Goal: Information Seeking & Learning: Check status

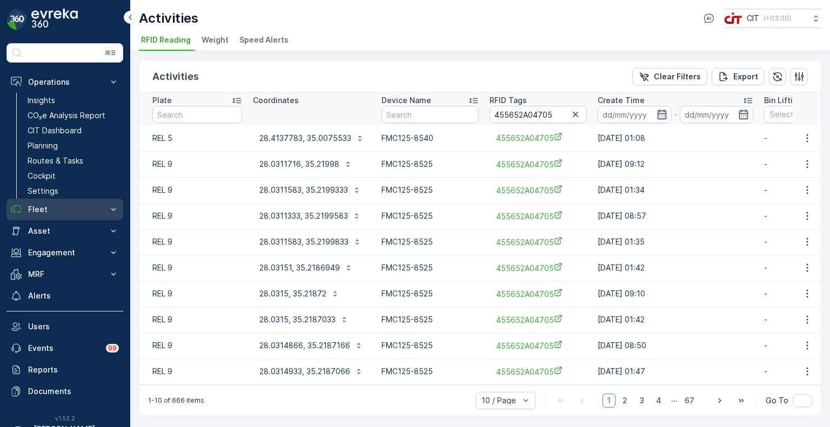
click at [33, 205] on p "Fleet" at bounding box center [65, 209] width 74 height 11
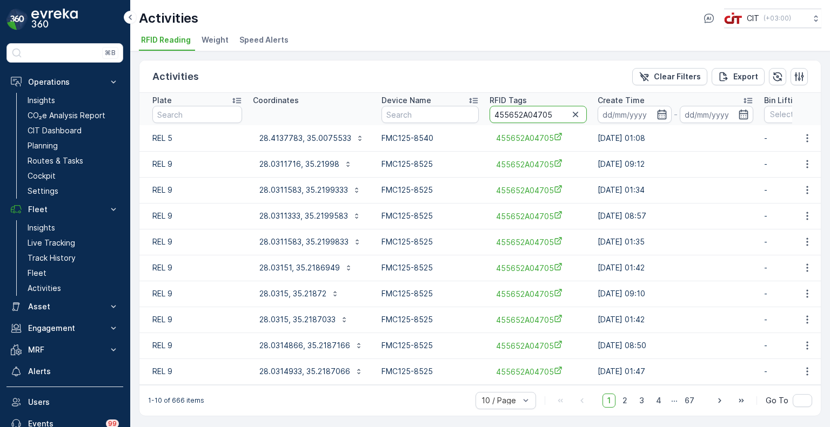
drag, startPoint x: 554, startPoint y: 114, endPoint x: 524, endPoint y: 105, distance: 31.5
click at [524, 106] on input "455652A04705" at bounding box center [538, 114] width 97 height 17
type input "455652A02200"
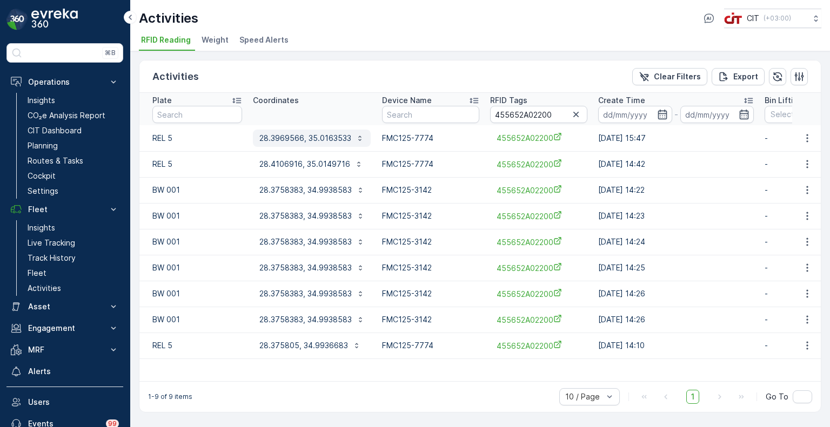
click at [283, 133] on p "28.3969566, 35.0163533" at bounding box center [305, 138] width 92 height 11
click at [197, 166] on p "REL 5" at bounding box center [197, 164] width 90 height 11
drag, startPoint x: 557, startPoint y: 114, endPoint x: 532, endPoint y: 114, distance: 25.4
click at [532, 114] on input "455652A02200" at bounding box center [538, 114] width 97 height 17
type input "455652A04705"
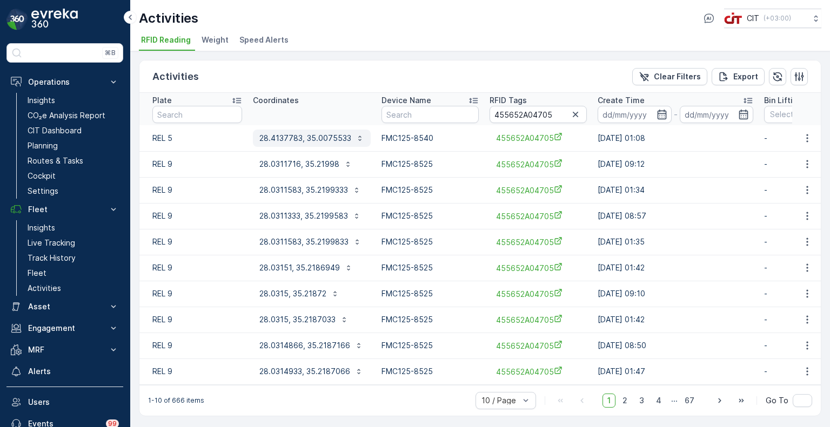
click at [325, 142] on p "28.4137783, 35.0075533" at bounding box center [305, 138] width 92 height 11
drag, startPoint x: 553, startPoint y: 115, endPoint x: 527, endPoint y: 118, distance: 25.6
click at [527, 118] on input "455652A04705" at bounding box center [538, 114] width 97 height 17
type input "455652A02579"
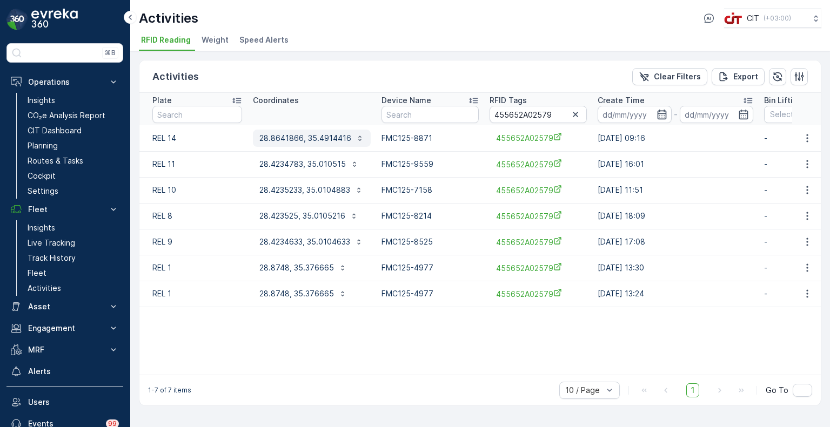
click at [303, 140] on p "28.8641866, 35.4914416" at bounding box center [305, 138] width 92 height 11
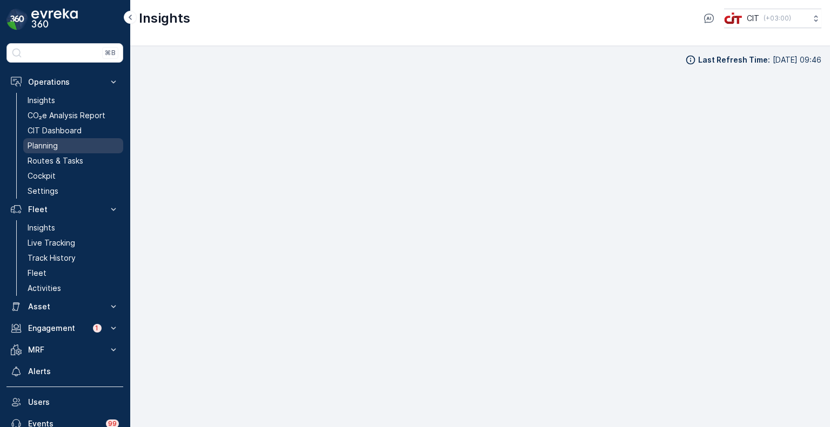
scroll to position [9, 0]
click at [43, 139] on link "Planning" at bounding box center [73, 145] width 100 height 15
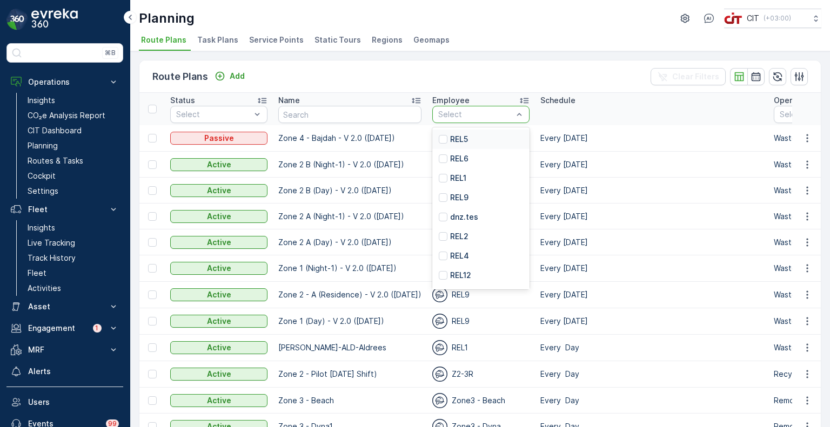
click at [465, 139] on div "REL5" at bounding box center [480, 139] width 97 height 19
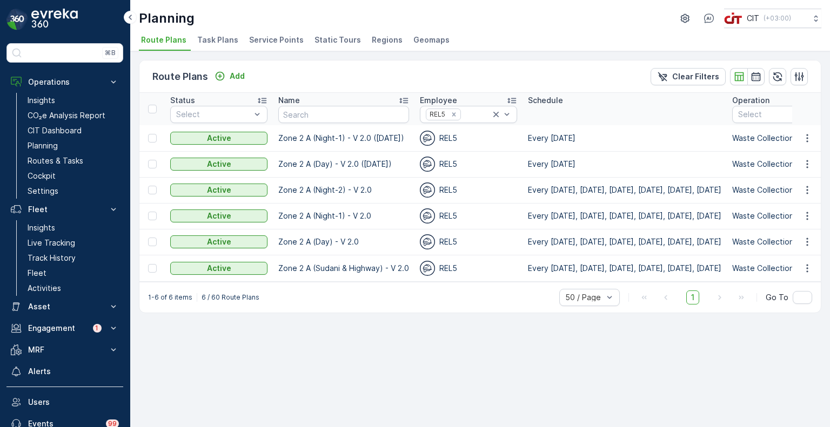
click at [270, 39] on span "Service Points" at bounding box center [276, 40] width 55 height 11
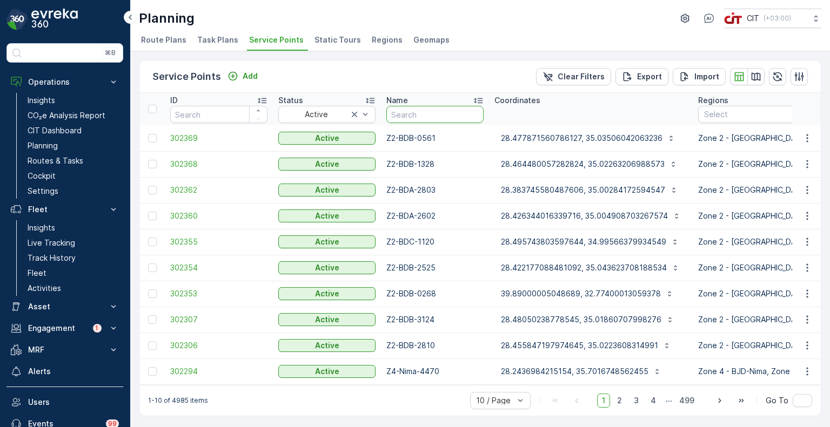
click at [411, 115] on input "text" at bounding box center [434, 114] width 97 height 17
type input "z2-bda"
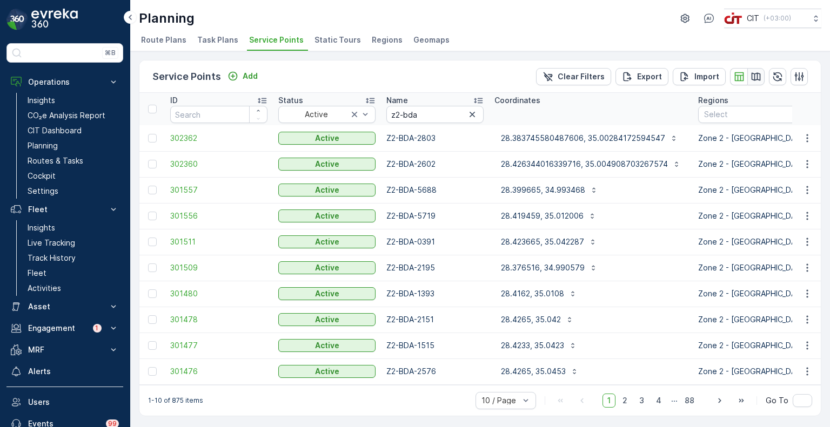
click at [751, 71] on icon "button" at bounding box center [756, 76] width 11 height 11
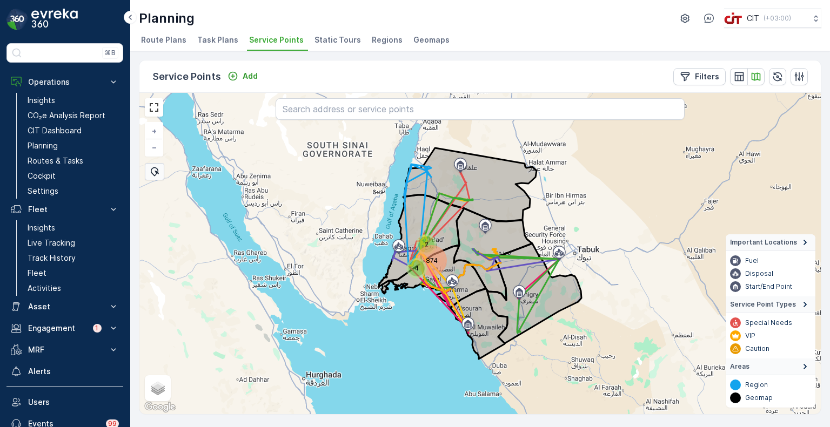
click at [422, 253] on div "874" at bounding box center [431, 261] width 26 height 26
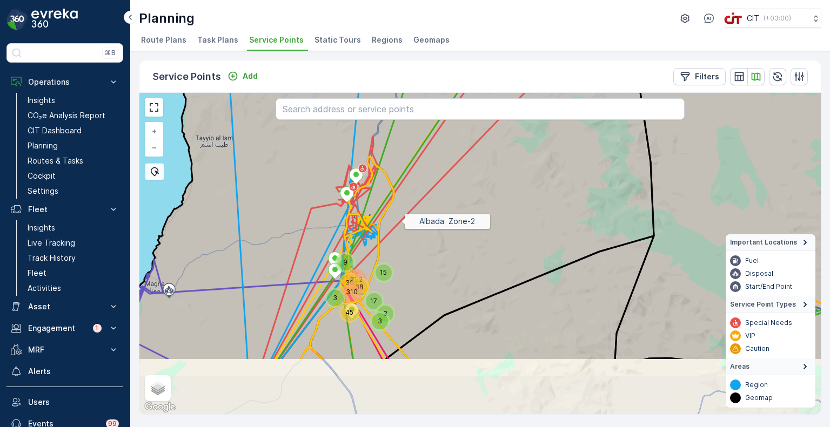
drag, startPoint x: 387, startPoint y: 309, endPoint x: 400, endPoint y: 219, distance: 90.2
click at [400, 219] on icon at bounding box center [394, 166] width 559 height 389
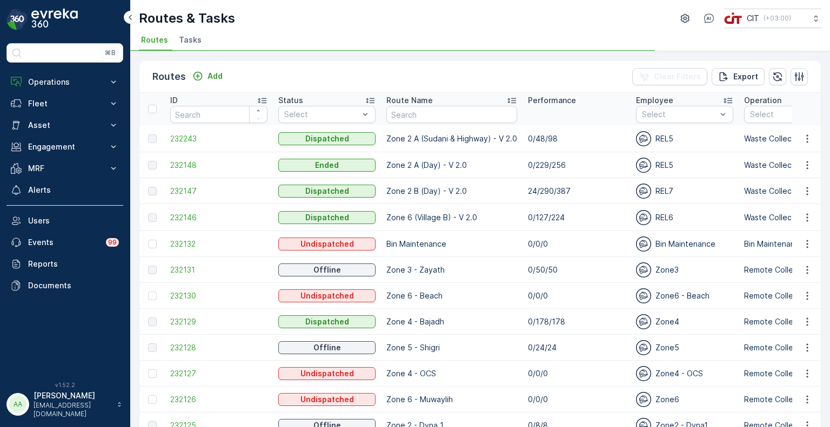
click at [190, 37] on span "Tasks" at bounding box center [190, 40] width 23 height 11
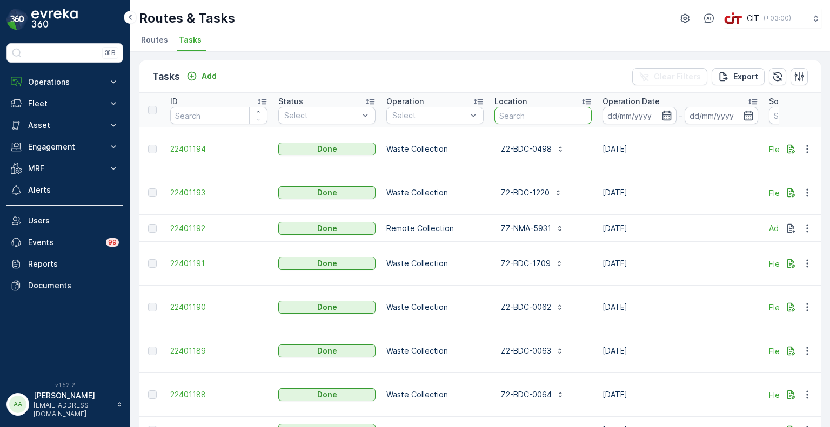
click at [515, 114] on input "text" at bounding box center [543, 115] width 97 height 17
type input "-2200"
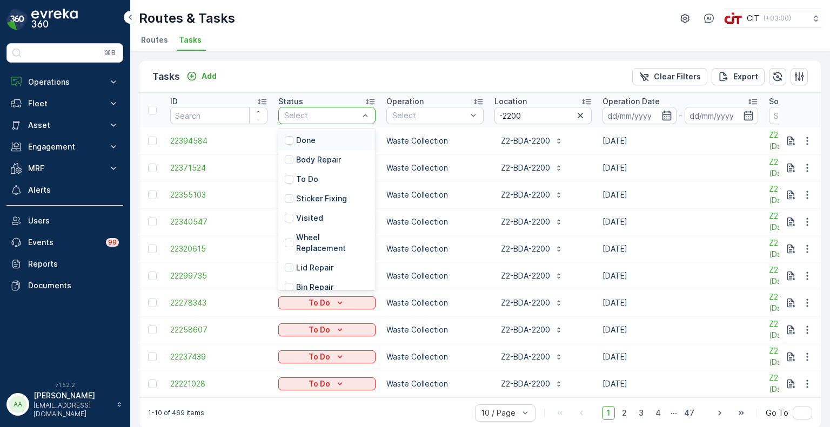
click at [298, 141] on p "Done" at bounding box center [305, 140] width 19 height 11
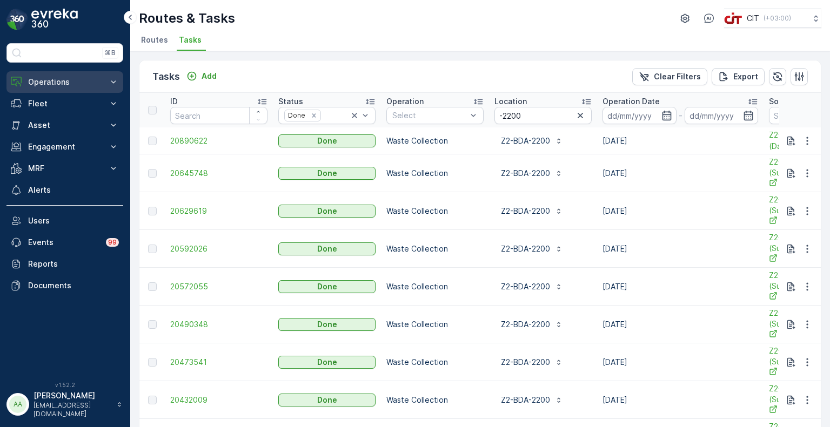
click at [51, 82] on p "Operations" at bounding box center [65, 82] width 74 height 11
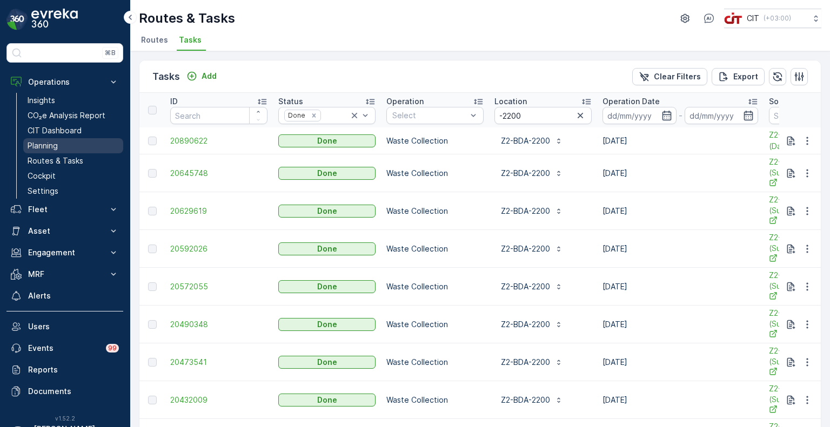
click at [56, 141] on p "Planning" at bounding box center [43, 146] width 30 height 11
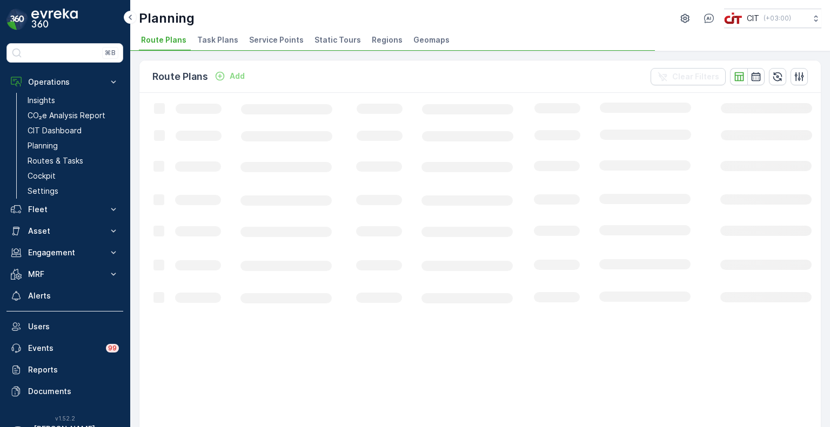
click at [275, 34] on li "Service Points" at bounding box center [277, 41] width 61 height 18
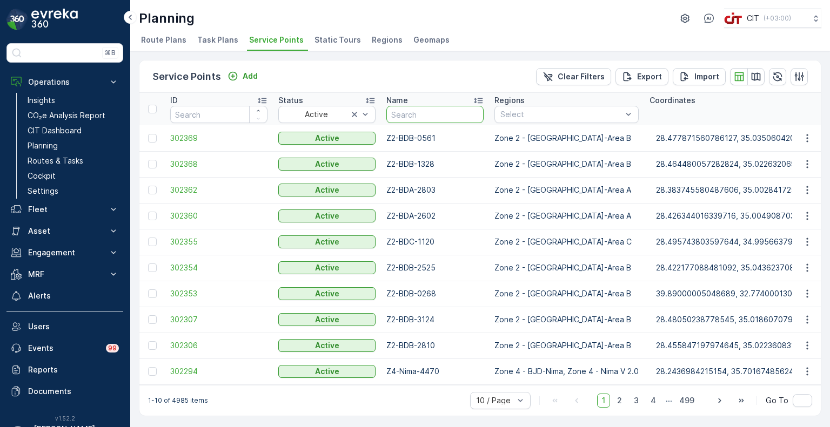
click at [412, 118] on input "text" at bounding box center [434, 114] width 97 height 17
type input "z2-"
drag, startPoint x: 413, startPoint y: 115, endPoint x: 376, endPoint y: 118, distance: 37.5
type input "z3"
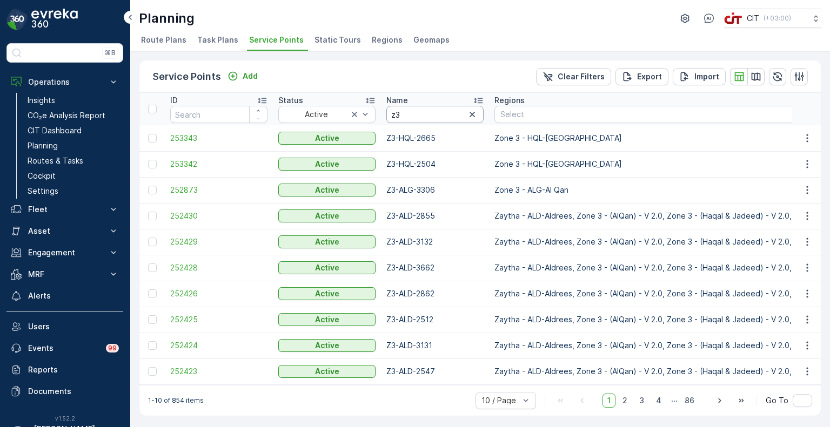
click at [405, 116] on input "z3" at bounding box center [434, 114] width 97 height 17
type input "z3-"
click at [753, 72] on icon "button" at bounding box center [756, 76] width 11 height 11
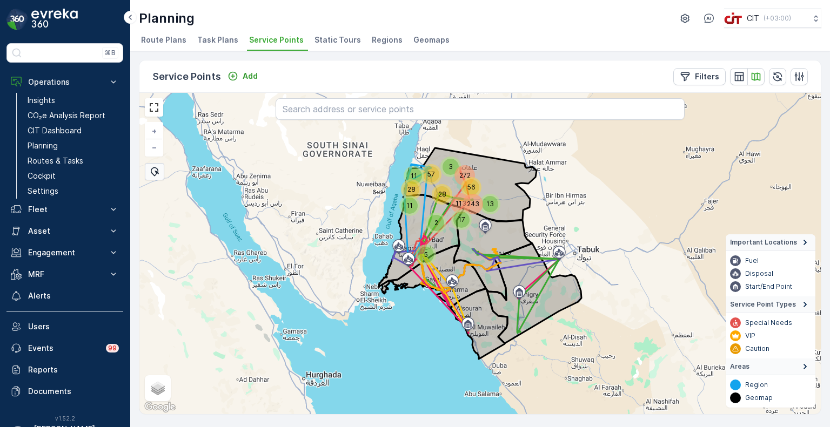
click at [421, 258] on div "5" at bounding box center [426, 255] width 16 height 16
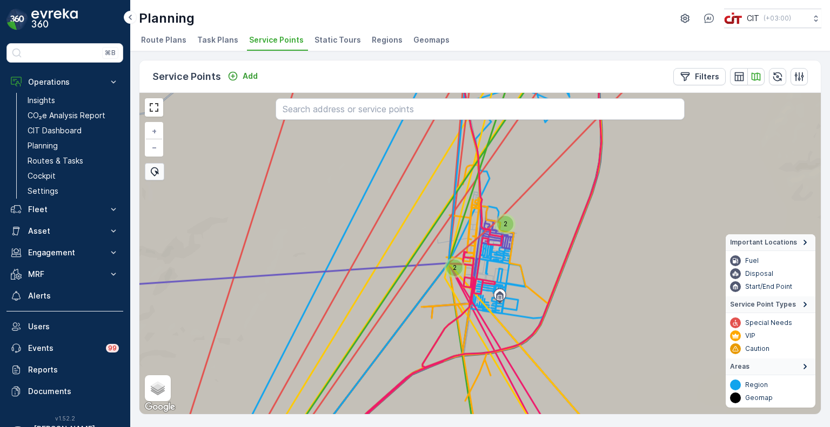
click at [508, 222] on div "2" at bounding box center [505, 224] width 16 height 16
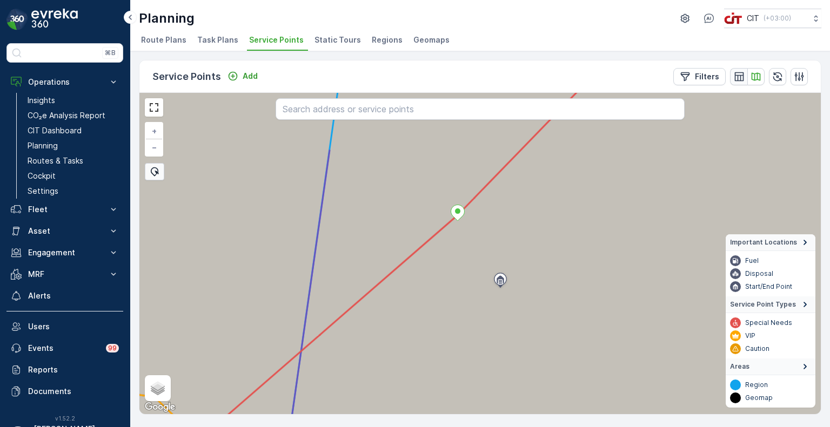
click at [744, 77] on div "button" at bounding box center [738, 76] width 11 height 11
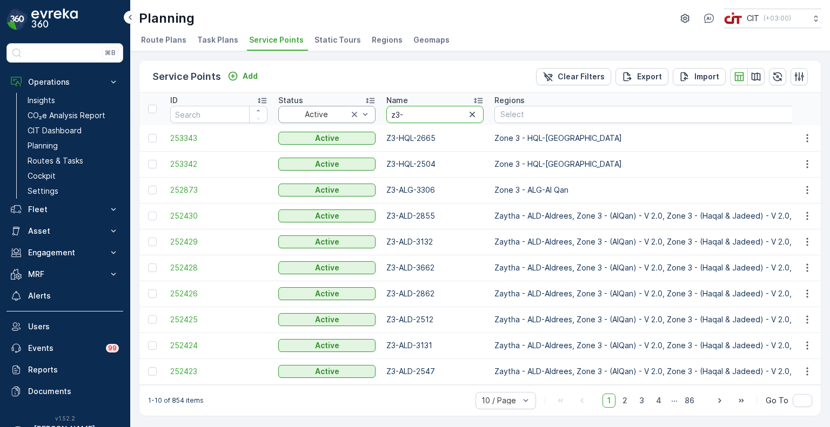
drag, startPoint x: 423, startPoint y: 115, endPoint x: 371, endPoint y: 117, distance: 52.5
type input "2579"
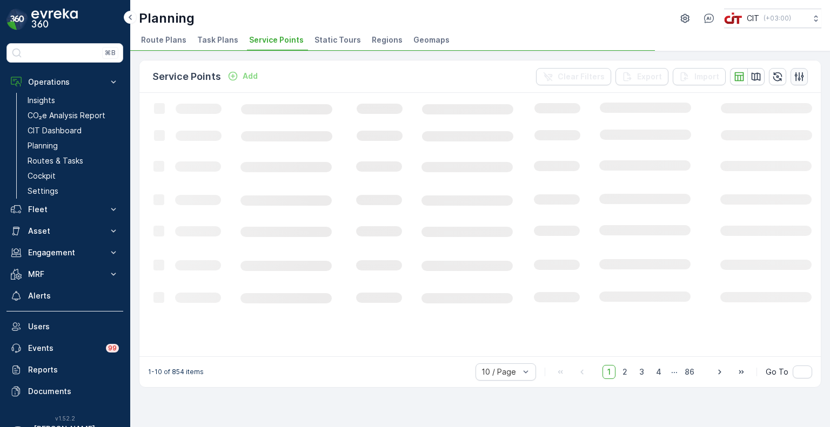
click at [801, 72] on icon "button" at bounding box center [799, 76] width 11 height 11
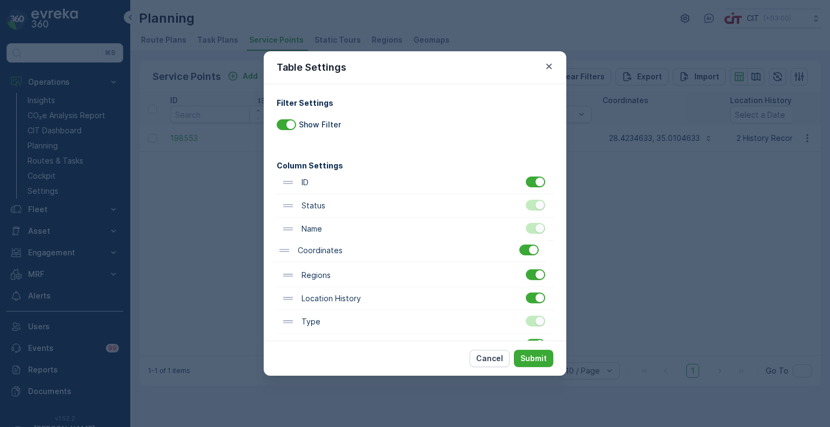
drag, startPoint x: 342, startPoint y: 274, endPoint x: 336, endPoint y: 245, distance: 29.4
click at [336, 245] on div "ID Status Name Regions Coordinates Location History Type Creation Time Operatio…" at bounding box center [415, 322] width 277 height 302
click at [526, 359] on p "Submit" at bounding box center [533, 358] width 26 height 11
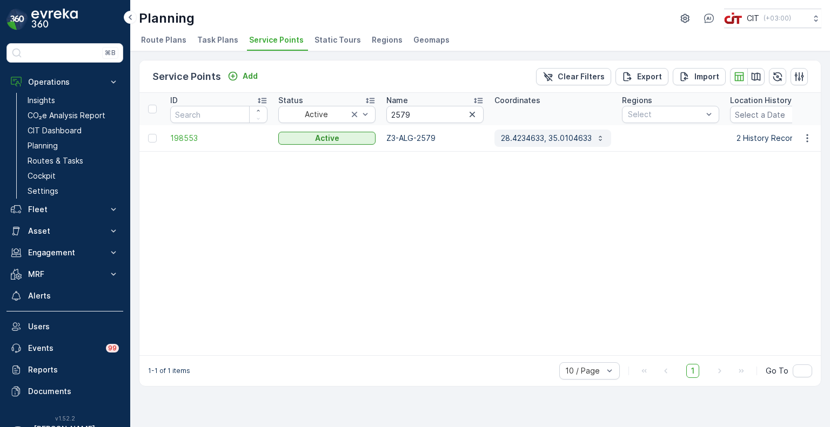
click at [544, 141] on p "28.4234633, 35.0104633" at bounding box center [546, 138] width 91 height 11
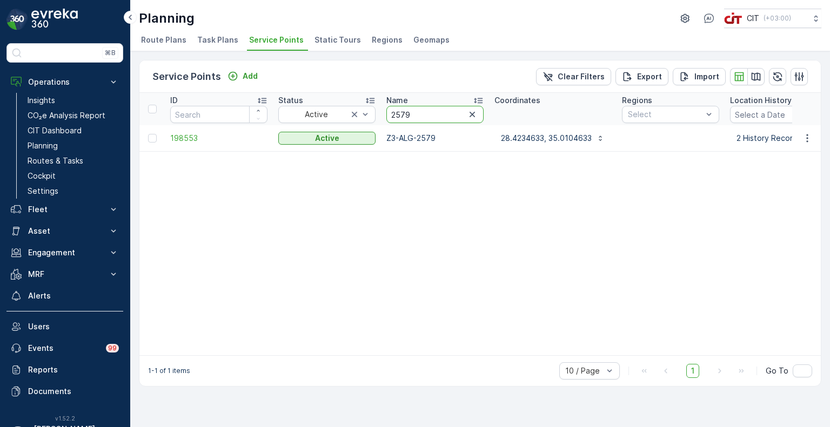
drag, startPoint x: 413, startPoint y: 110, endPoint x: 378, endPoint y: 109, distance: 34.6
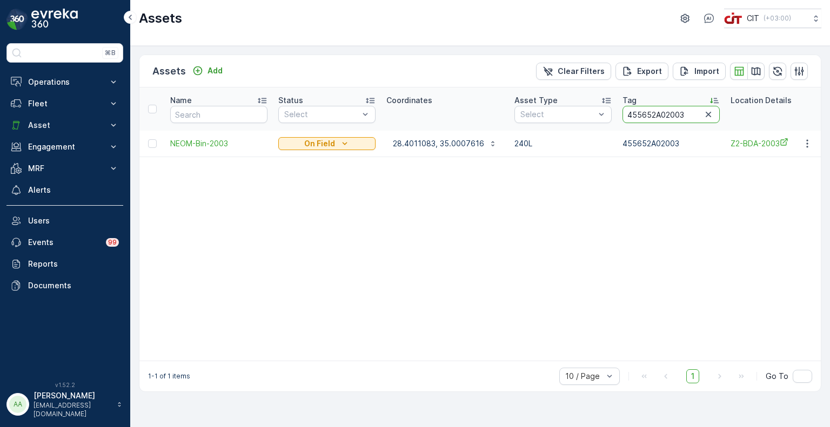
drag, startPoint x: 685, startPoint y: 112, endPoint x: 663, endPoint y: 115, distance: 22.4
click at [663, 115] on input "455652A02003" at bounding box center [671, 114] width 97 height 17
type input "455652A04705"
click at [439, 144] on p "28.4137783, 35.0075533" at bounding box center [439, 143] width 92 height 11
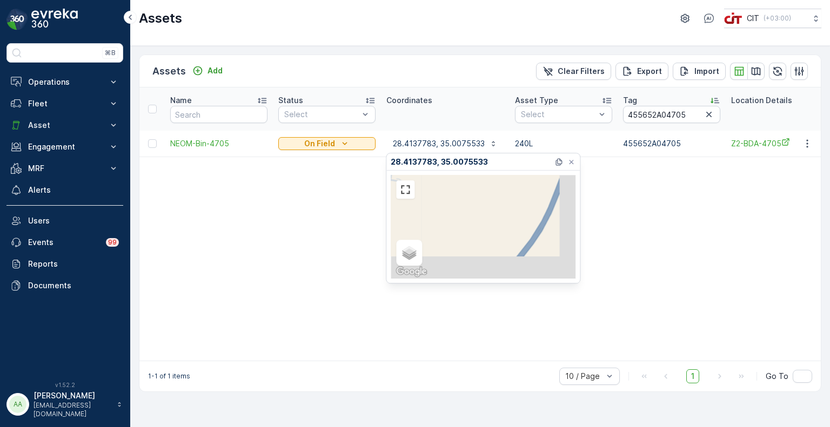
drag, startPoint x: 455, startPoint y: 242, endPoint x: 318, endPoint y: -50, distance: 322.3
click at [318, 0] on html "⌘B Operations Insights CO₂e Analysis Report CIT Dashboard Planning Routes & Tas…" at bounding box center [415, 213] width 830 height 427
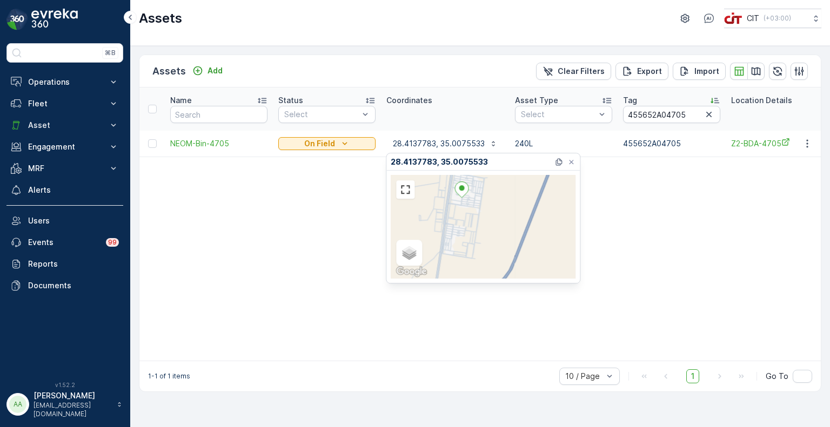
drag, startPoint x: 437, startPoint y: 218, endPoint x: 487, endPoint y: 270, distance: 72.6
click at [487, 270] on div "Satellite Roadmap Terrain Hybrid Leaflet Keyboard shortcuts Map Data Map data ©…" at bounding box center [483, 227] width 185 height 104
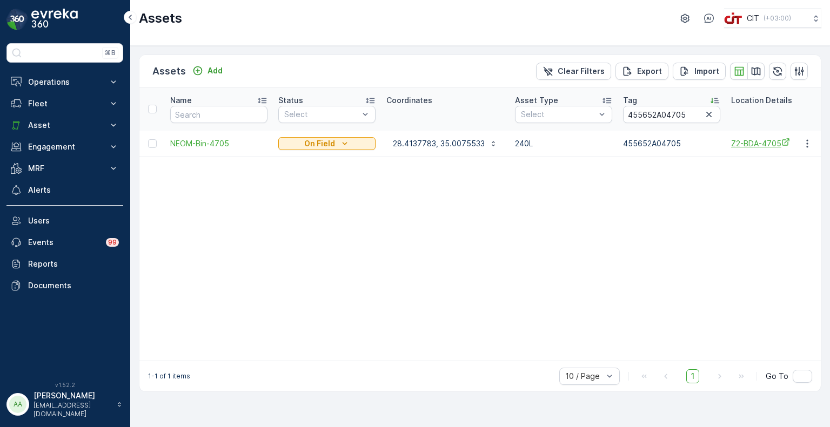
click at [752, 146] on span "Z2-BDA-4705" at bounding box center [779, 143] width 97 height 11
click at [433, 143] on p "28.4137783, 35.0075533" at bounding box center [439, 143] width 92 height 11
drag, startPoint x: 689, startPoint y: 116, endPoint x: 663, endPoint y: 116, distance: 25.4
click at [663, 116] on input "455652A04705" at bounding box center [671, 114] width 97 height 17
type input "455652A02579"
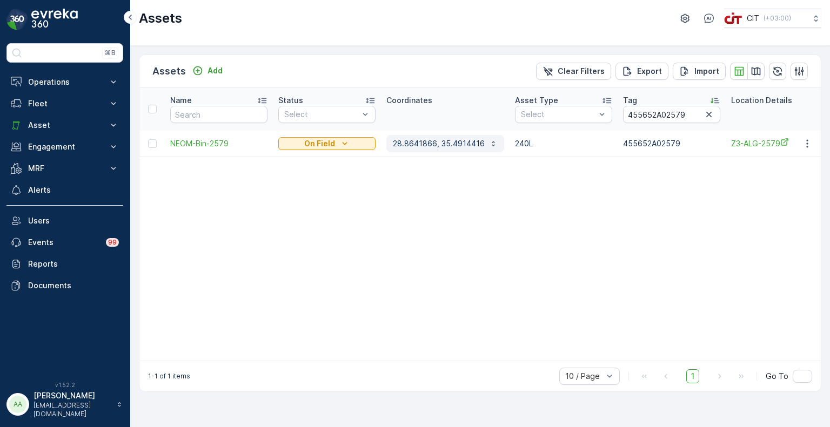
click at [456, 144] on p "28.8641866, 35.4914416" at bounding box center [439, 143] width 92 height 11
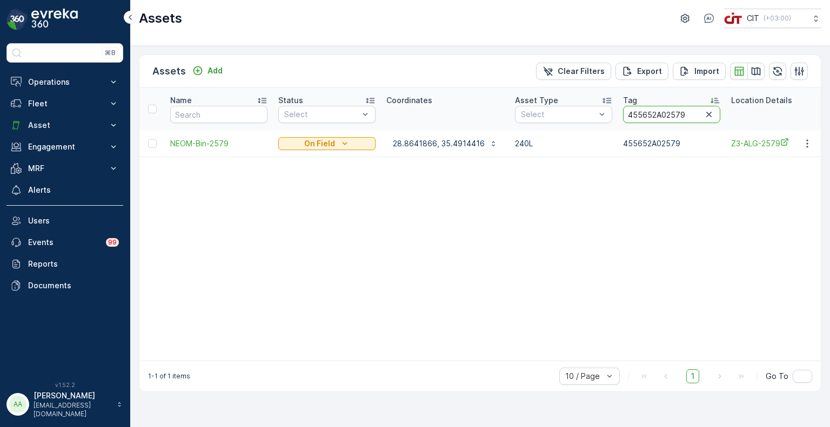
drag, startPoint x: 682, startPoint y: 116, endPoint x: 665, endPoint y: 119, distance: 17.1
click at [665, 119] on input "455652A02579" at bounding box center [671, 114] width 97 height 17
type input "455652A02026"
click at [426, 141] on p "28.407685, 34.99263" at bounding box center [432, 143] width 79 height 11
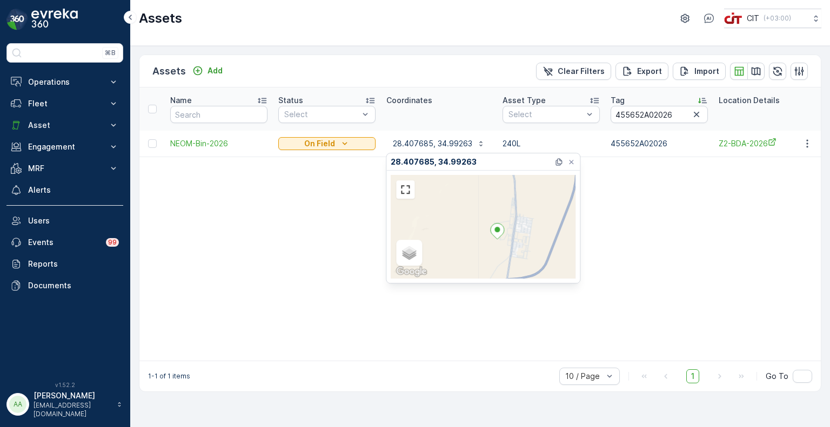
drag, startPoint x: 498, startPoint y: 225, endPoint x: 512, endPoint y: 237, distance: 18.1
click at [512, 237] on div "Satellite Roadmap Terrain Hybrid Leaflet Keyboard shortcuts Map Data Map data ©…" at bounding box center [483, 227] width 185 height 104
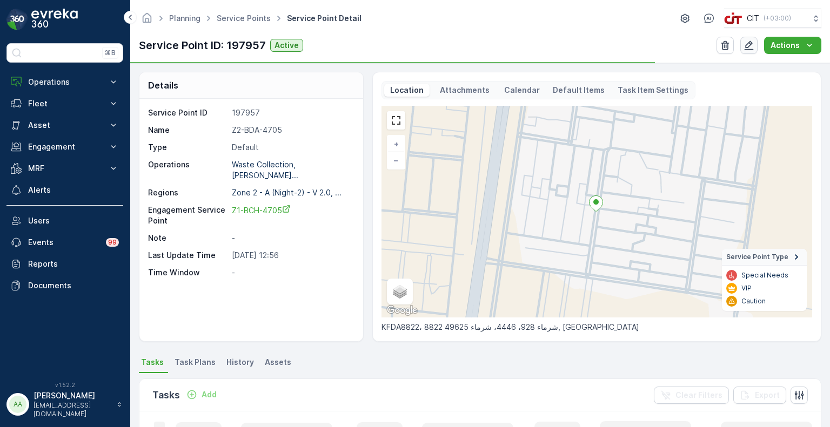
click at [754, 46] on div "button" at bounding box center [749, 45] width 11 height 11
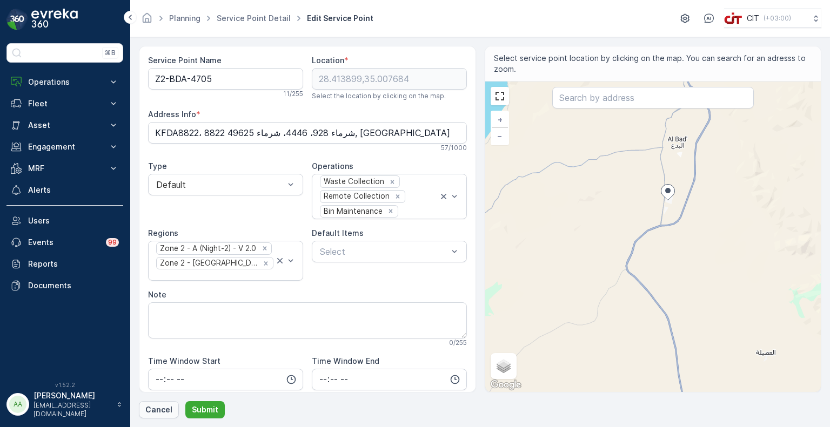
click at [156, 410] on p "Cancel" at bounding box center [158, 410] width 27 height 11
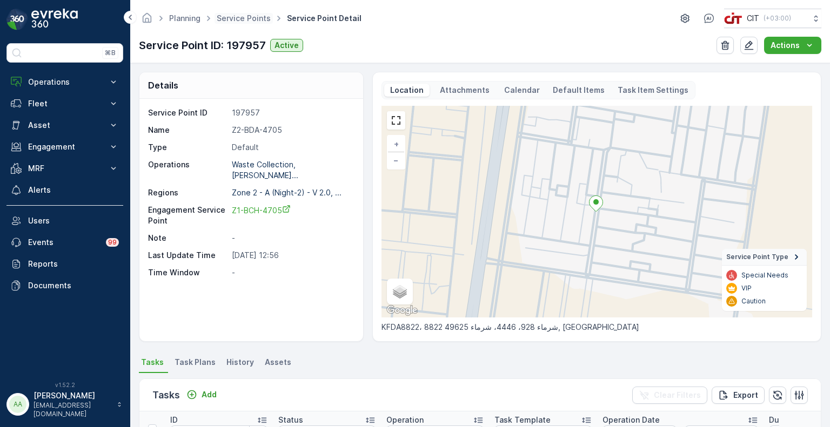
click at [246, 23] on span "Service Points" at bounding box center [244, 18] width 58 height 11
